Goal: Transaction & Acquisition: Purchase product/service

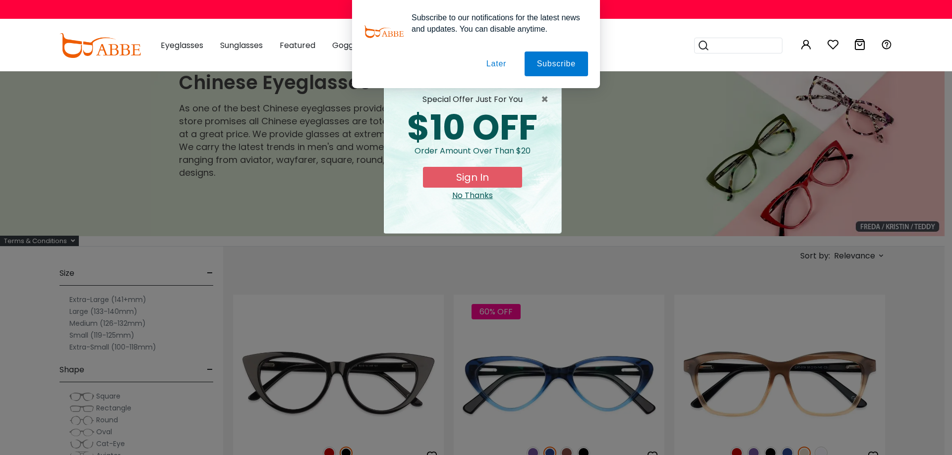
click at [480, 177] on button "Sign In" at bounding box center [472, 177] width 99 height 21
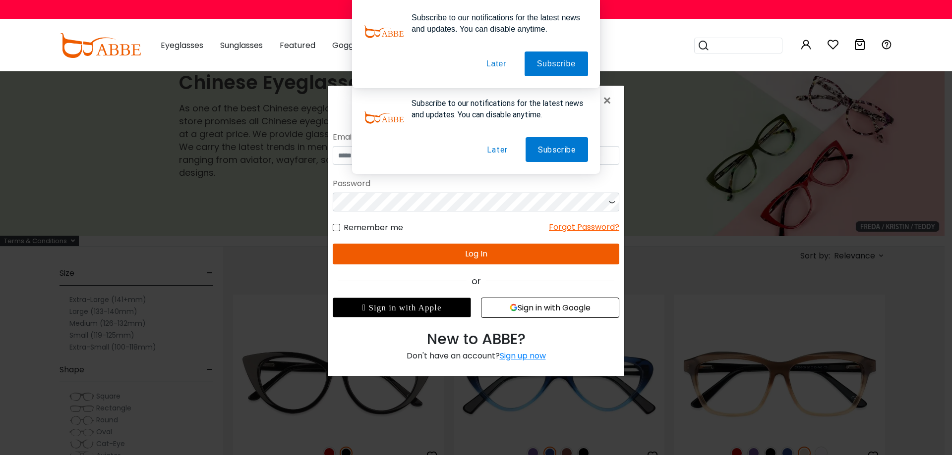
click at [503, 151] on button "Later" at bounding box center [496, 149] width 45 height 25
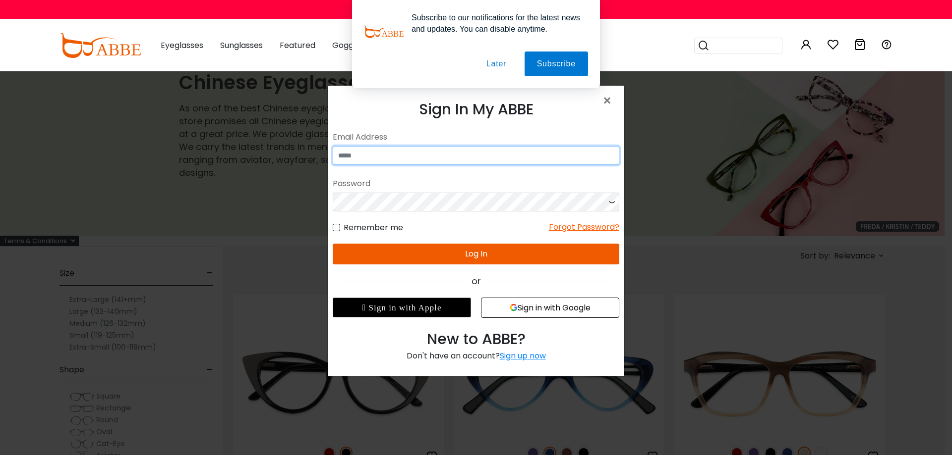
click at [503, 151] on input "email" at bounding box center [476, 155] width 286 height 19
click at [533, 311] on button "Sign in with Google" at bounding box center [550, 308] width 138 height 20
click at [524, 309] on button "Sign in with Google" at bounding box center [550, 308] width 138 height 20
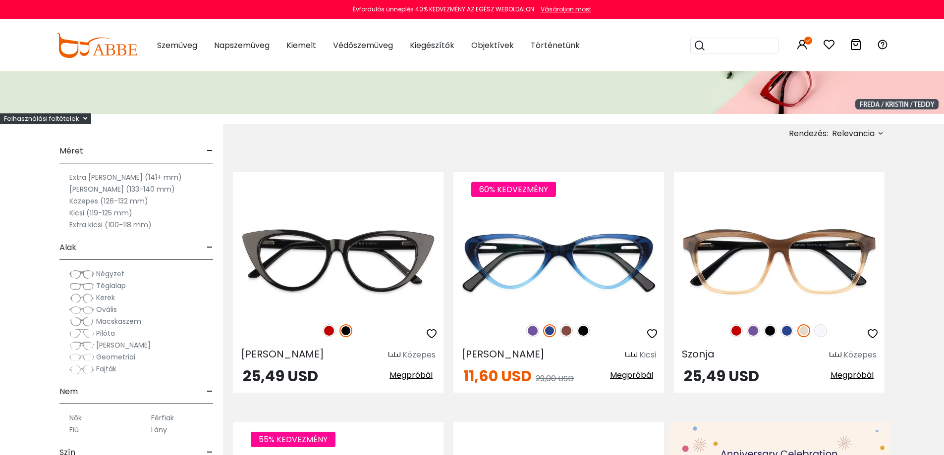
scroll to position [149, 0]
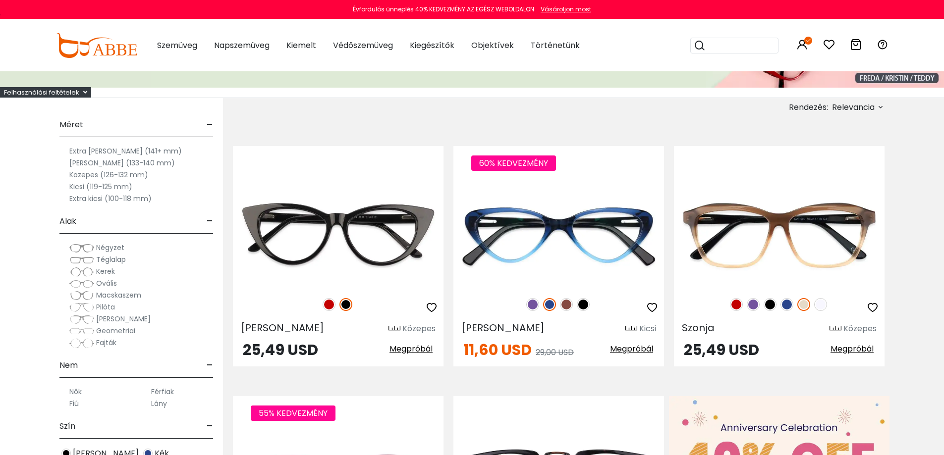
click at [73, 164] on font "Nagy (133-140 mm)" at bounding box center [122, 163] width 106 height 10
click at [87, 165] on font "Nagy (133-140 mm)" at bounding box center [122, 163] width 106 height 10
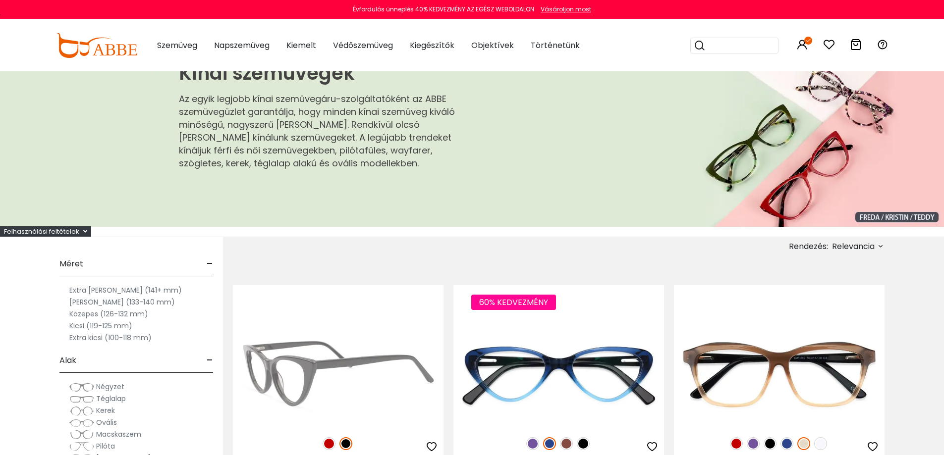
scroll to position [0, 0]
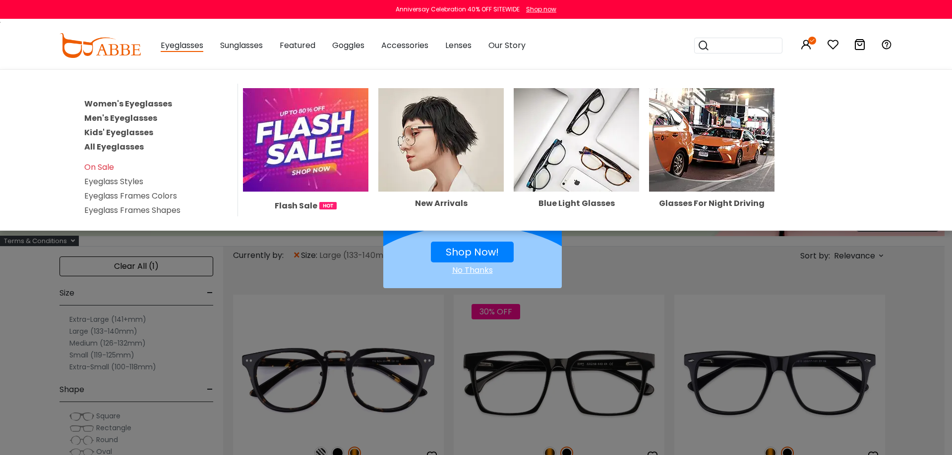
click at [129, 116] on link "Men's Eyeglasses" at bounding box center [120, 118] width 73 height 11
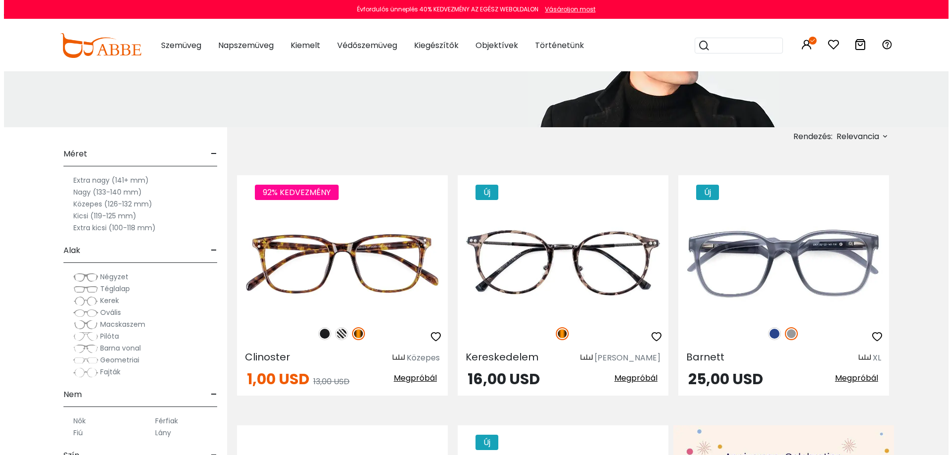
scroll to position [149, 0]
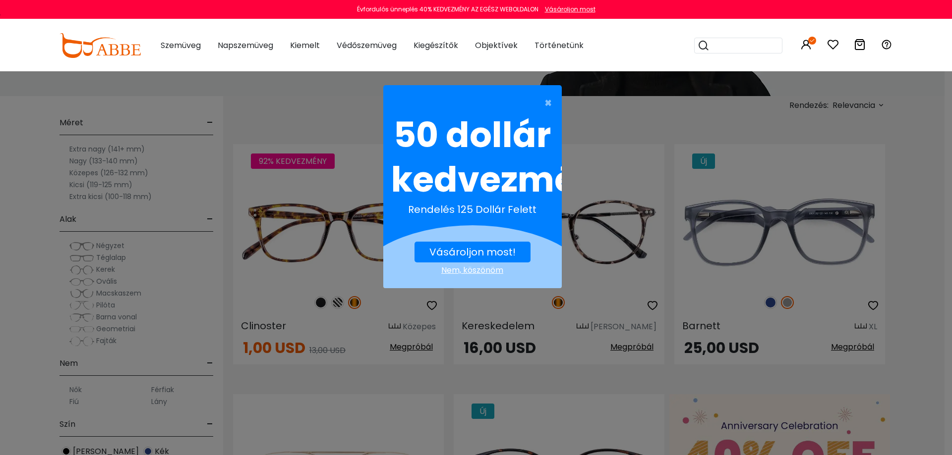
click at [483, 247] on font "Vásároljon most!" at bounding box center [472, 252] width 86 height 14
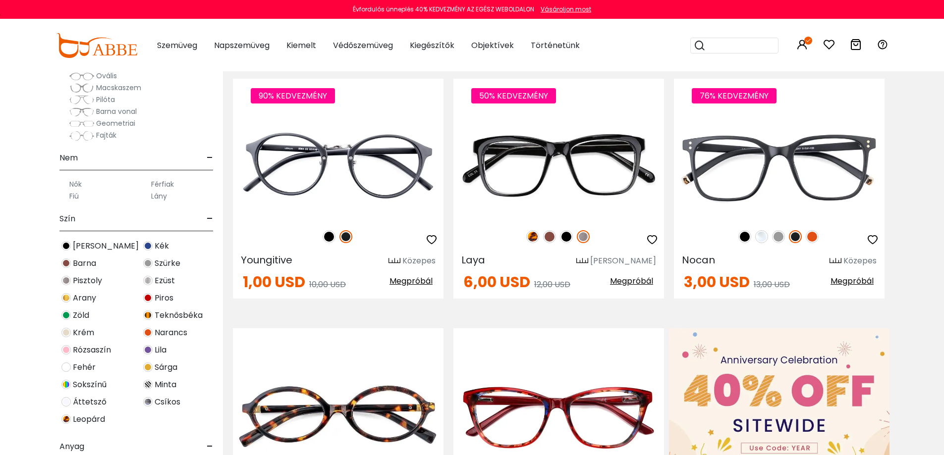
scroll to position [99, 0]
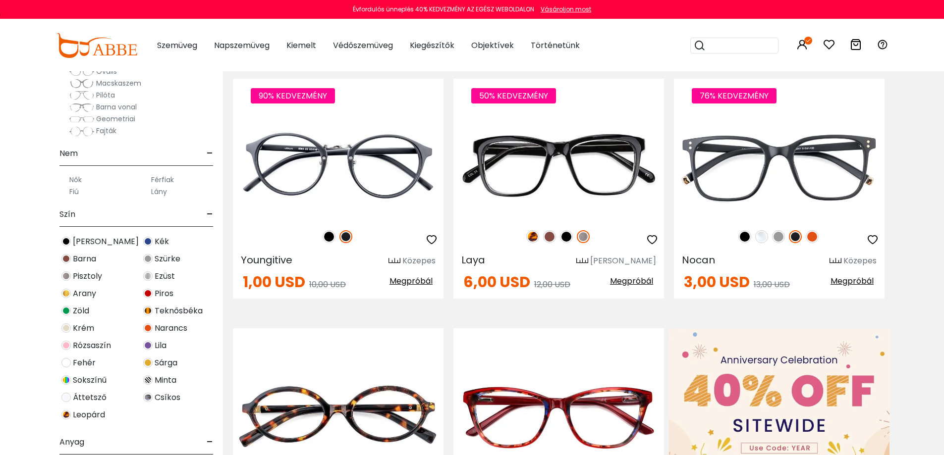
click at [165, 177] on font "Férfiak" at bounding box center [162, 180] width 23 height 10
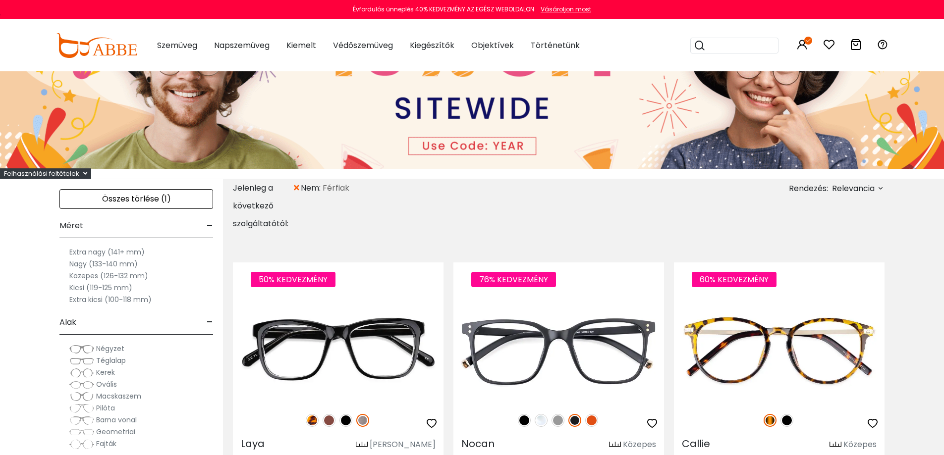
scroll to position [198, 0]
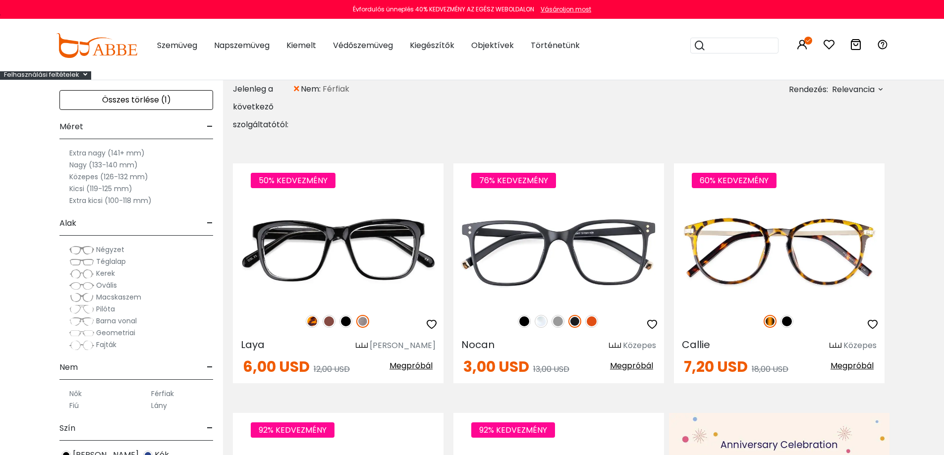
click at [110, 167] on font "Nagy (133-140 mm)" at bounding box center [103, 165] width 68 height 10
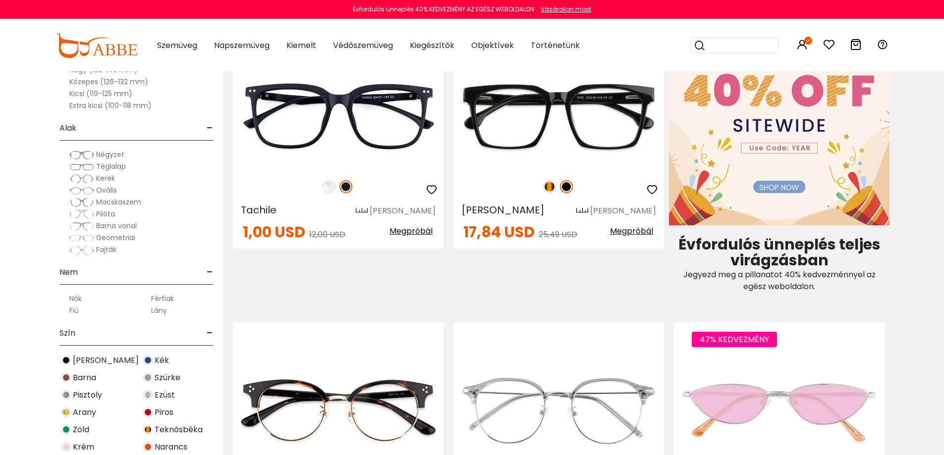
scroll to position [545, 0]
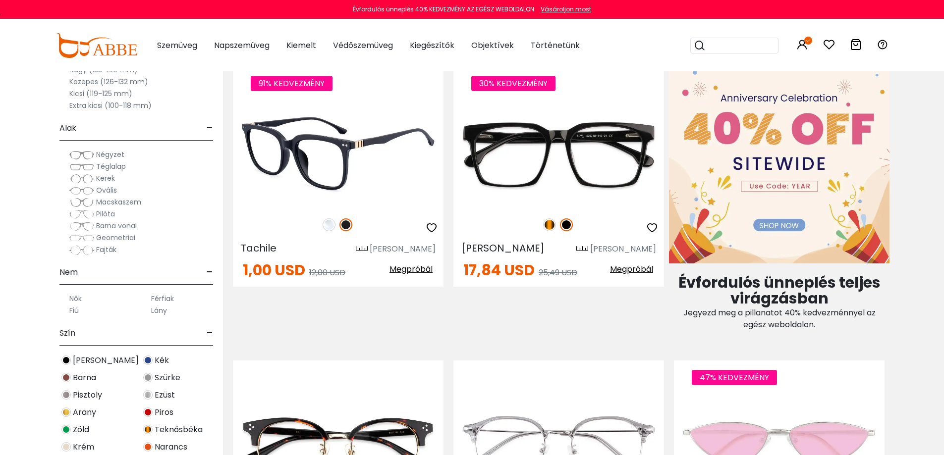
click at [352, 153] on img at bounding box center [338, 155] width 211 height 106
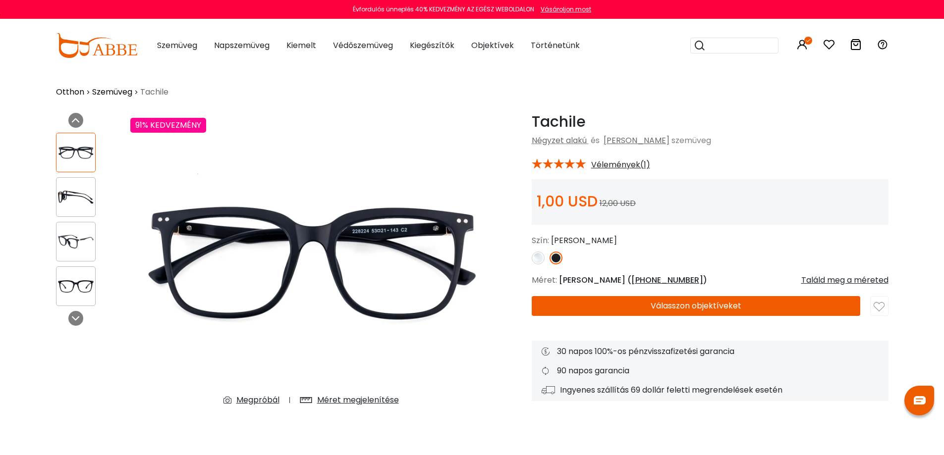
click at [691, 309] on font "Válasszon objektíveket" at bounding box center [696, 305] width 91 height 11
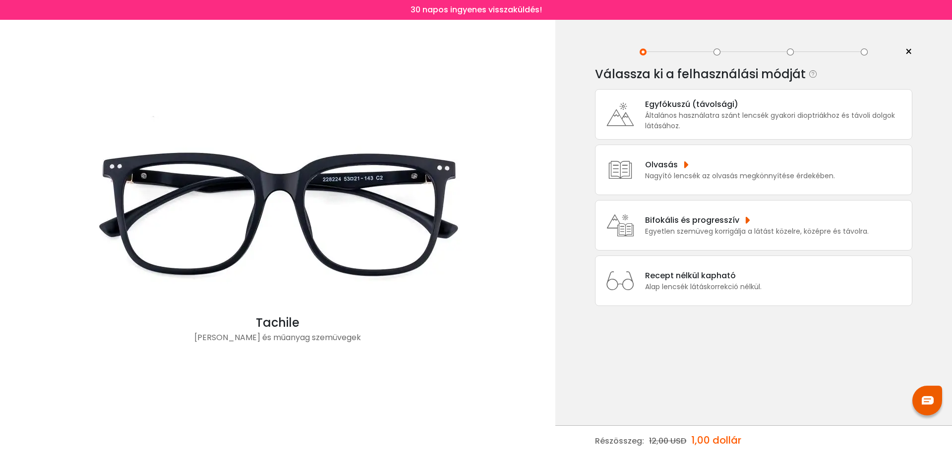
click at [648, 168] on font "Olvasás" at bounding box center [661, 164] width 33 height 11
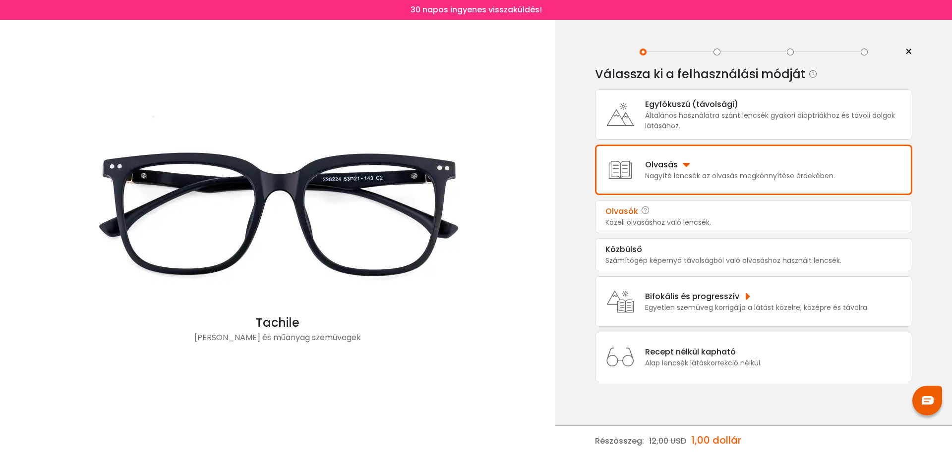
click at [676, 219] on font "Közeli olvasáshoz való lencsék." at bounding box center [658, 223] width 106 height 10
